Goal: Information Seeking & Learning: Understand process/instructions

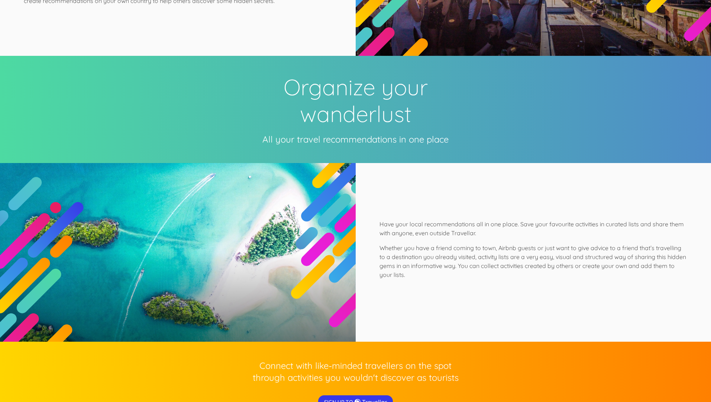
scroll to position [1722, 0]
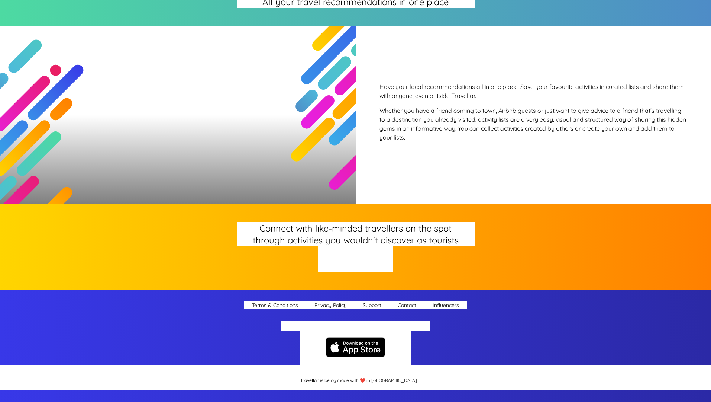
click at [381, 306] on p "Support" at bounding box center [372, 304] width 19 height 7
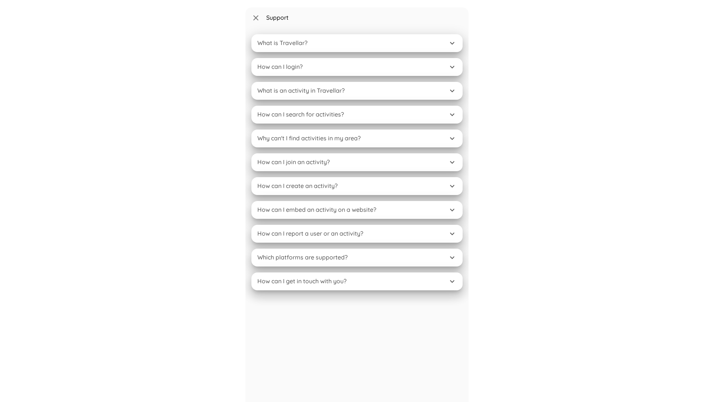
click at [354, 67] on div "How can I login?" at bounding box center [352, 66] width 190 height 7
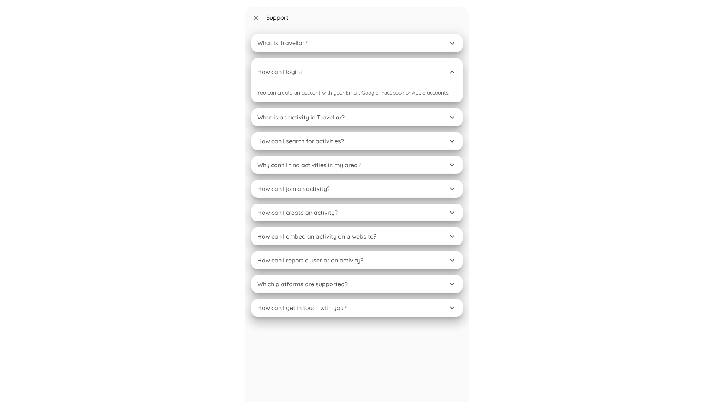
click at [353, 90] on p "You can create an account with your Email, Google, Facebook or Apple accounts." at bounding box center [356, 92] width 199 height 7
click at [278, 71] on h6 "How can I login?" at bounding box center [279, 71] width 45 height 7
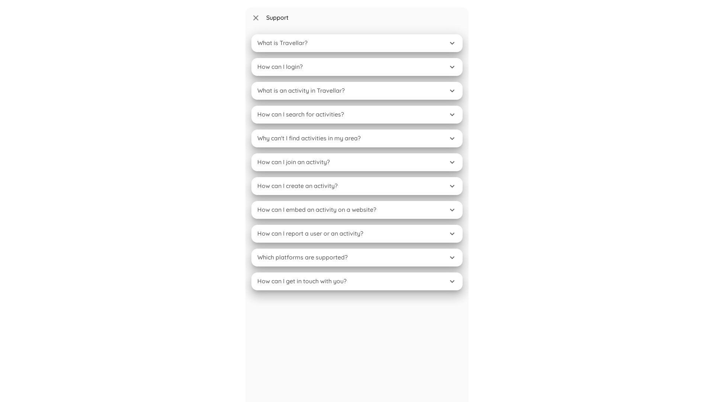
click at [354, 67] on div "How can I login?" at bounding box center [352, 66] width 190 height 7
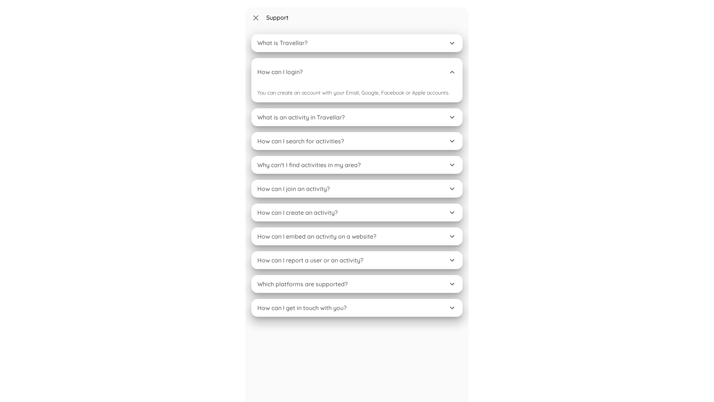
click at [352, 88] on div "You can create an account with your Email, Google, Facebook or Apple accounts." at bounding box center [356, 94] width 211 height 16
click at [279, 73] on h6 "How can I login?" at bounding box center [279, 71] width 45 height 7
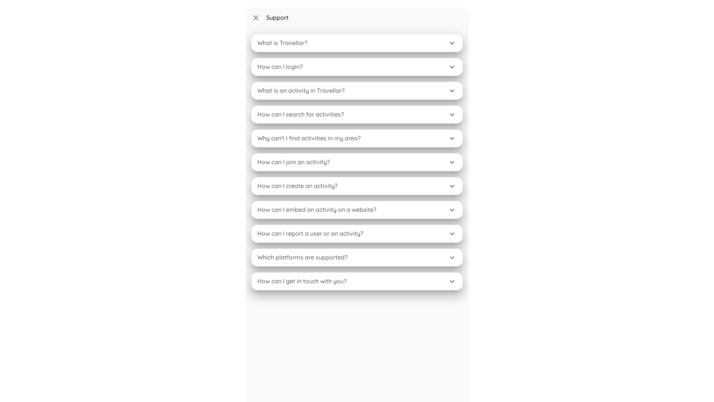
click at [279, 67] on h6 "How can I login?" at bounding box center [279, 66] width 45 height 7
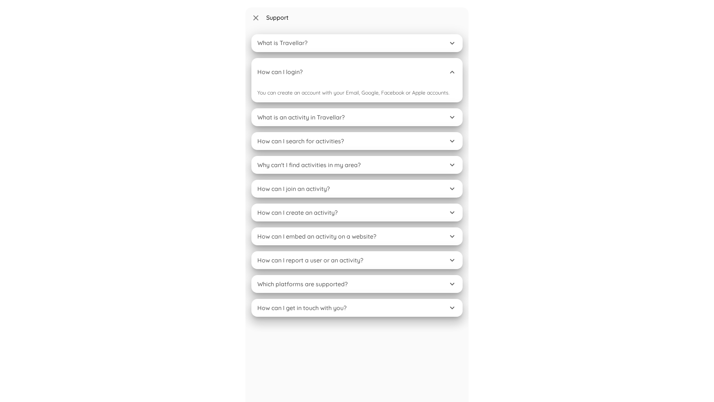
click at [353, 92] on p "You can create an account with your Email, Google, Facebook or Apple accounts." at bounding box center [356, 92] width 199 height 7
